Goal: Task Accomplishment & Management: Complete application form

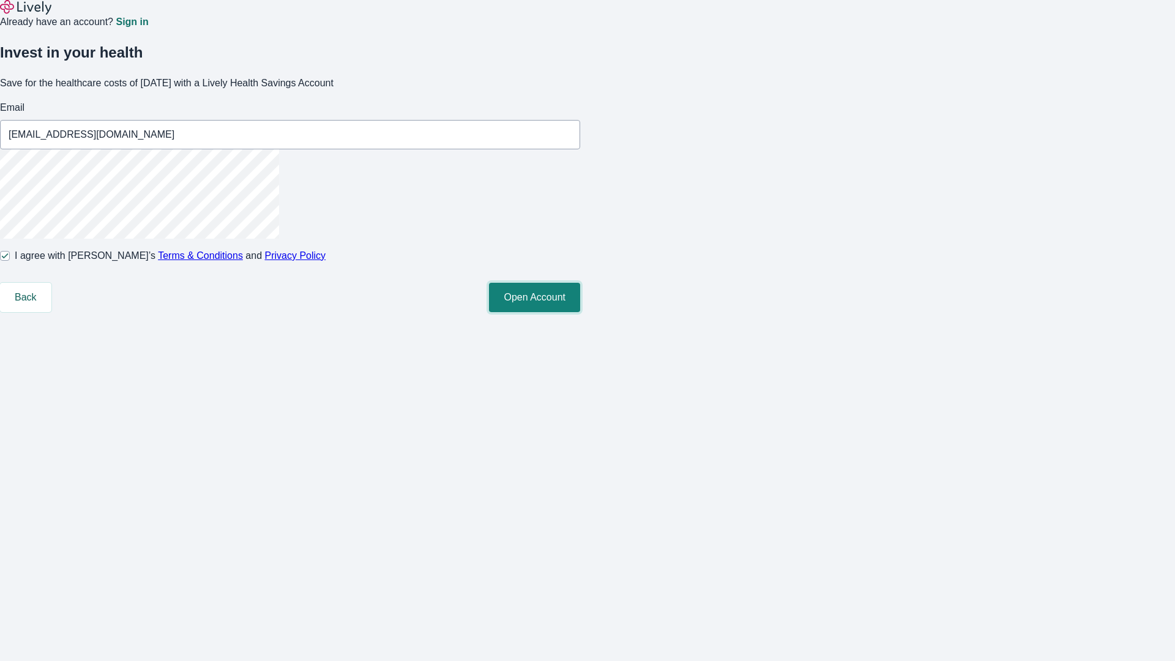
click at [580, 312] on button "Open Account" at bounding box center [534, 297] width 91 height 29
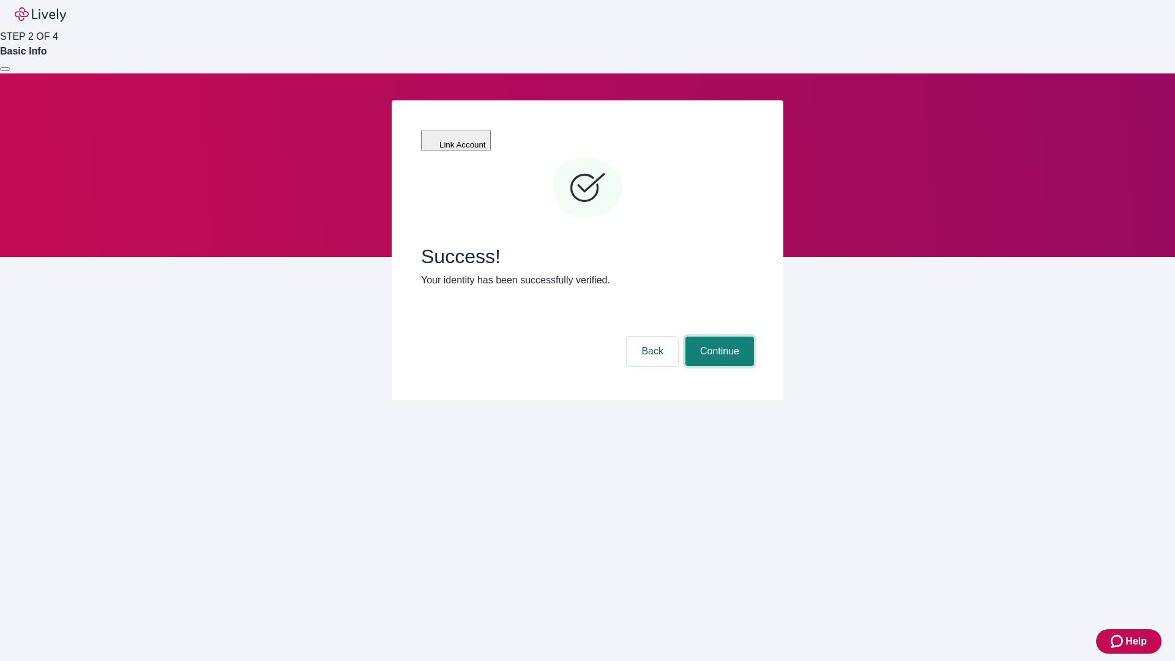
click at [718, 337] on button "Continue" at bounding box center [720, 351] width 69 height 29
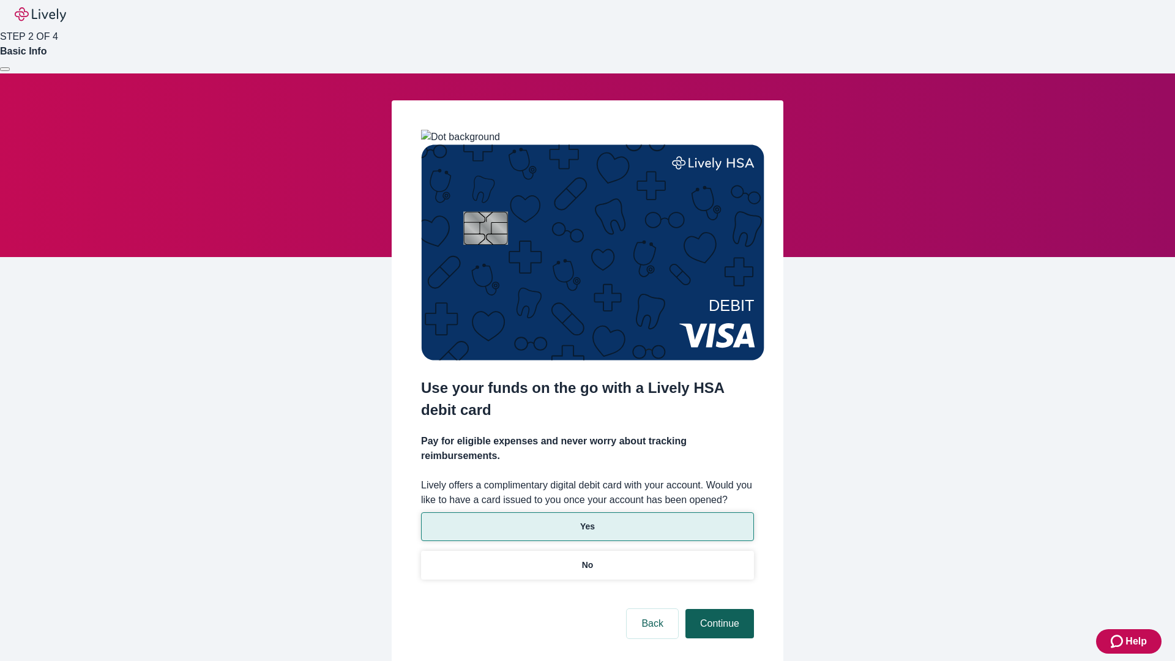
click at [587, 559] on p "No" at bounding box center [588, 565] width 12 height 13
click at [718, 609] on button "Continue" at bounding box center [720, 623] width 69 height 29
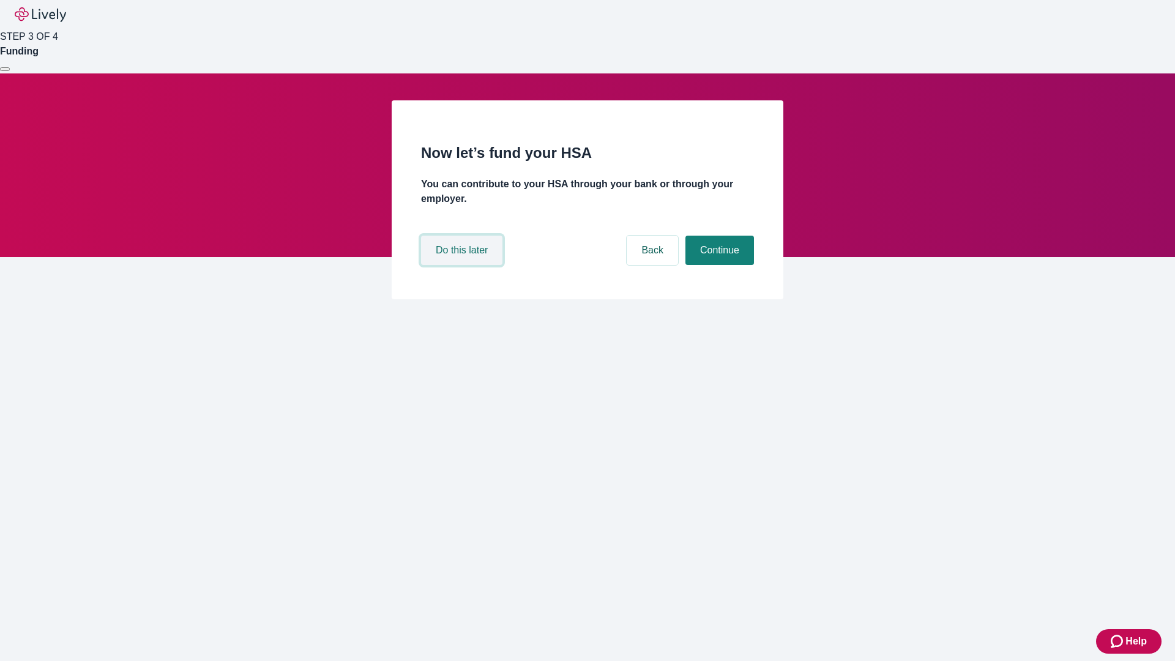
click at [463, 265] on button "Do this later" at bounding box center [461, 250] width 81 height 29
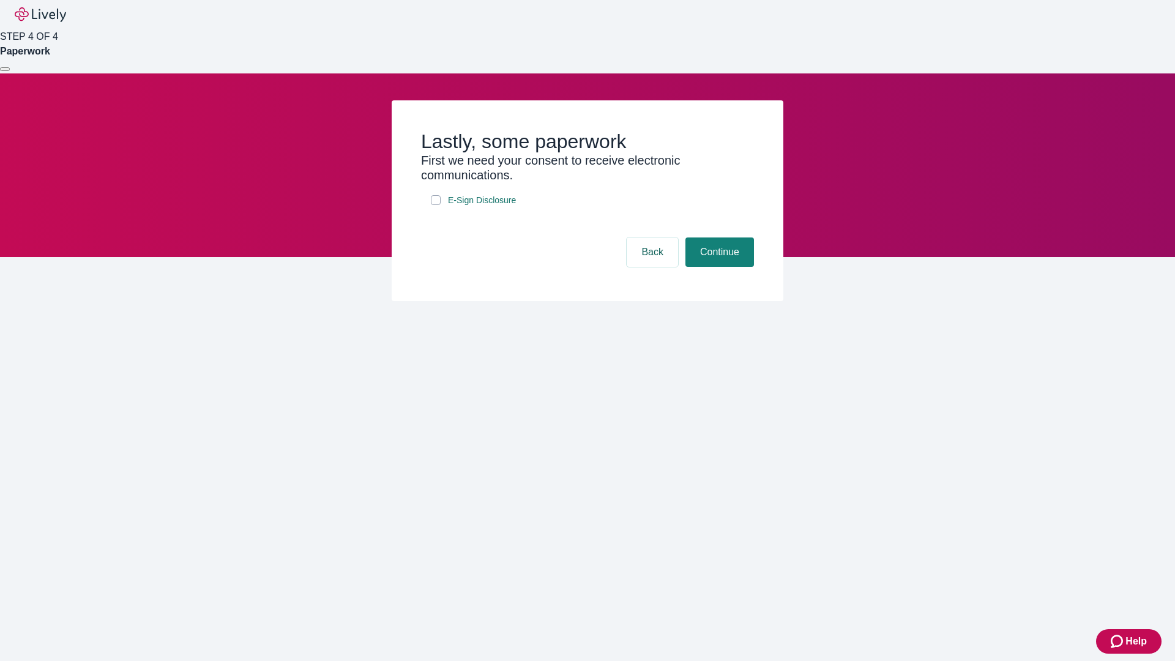
click at [436, 205] on input "E-Sign Disclosure" at bounding box center [436, 200] width 10 height 10
checkbox input "true"
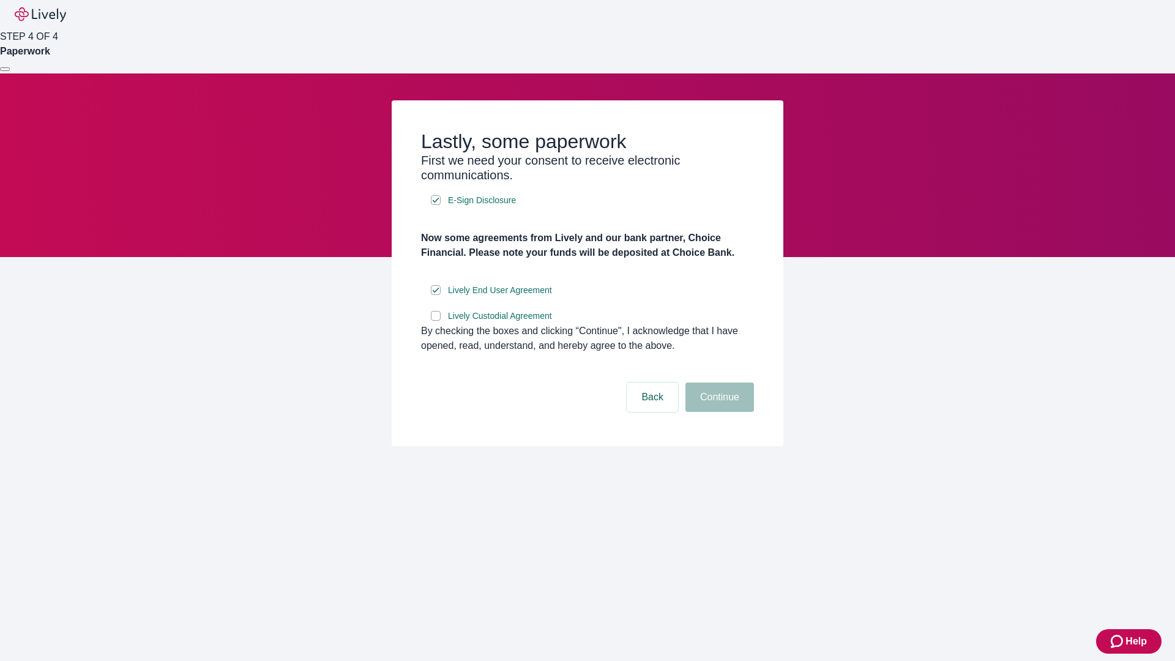
click at [436, 321] on input "Lively Custodial Agreement" at bounding box center [436, 316] width 10 height 10
checkbox input "true"
click at [718, 412] on button "Continue" at bounding box center [720, 397] width 69 height 29
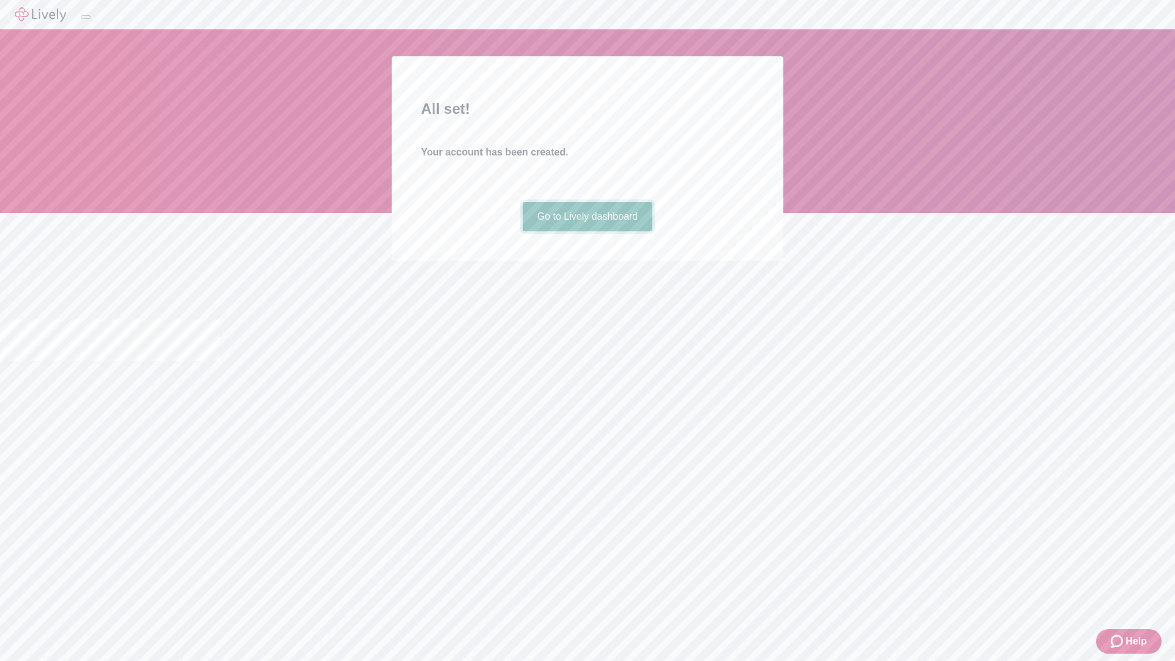
click at [587, 231] on link "Go to Lively dashboard" at bounding box center [588, 216] width 130 height 29
